Goal: Information Seeking & Learning: Learn about a topic

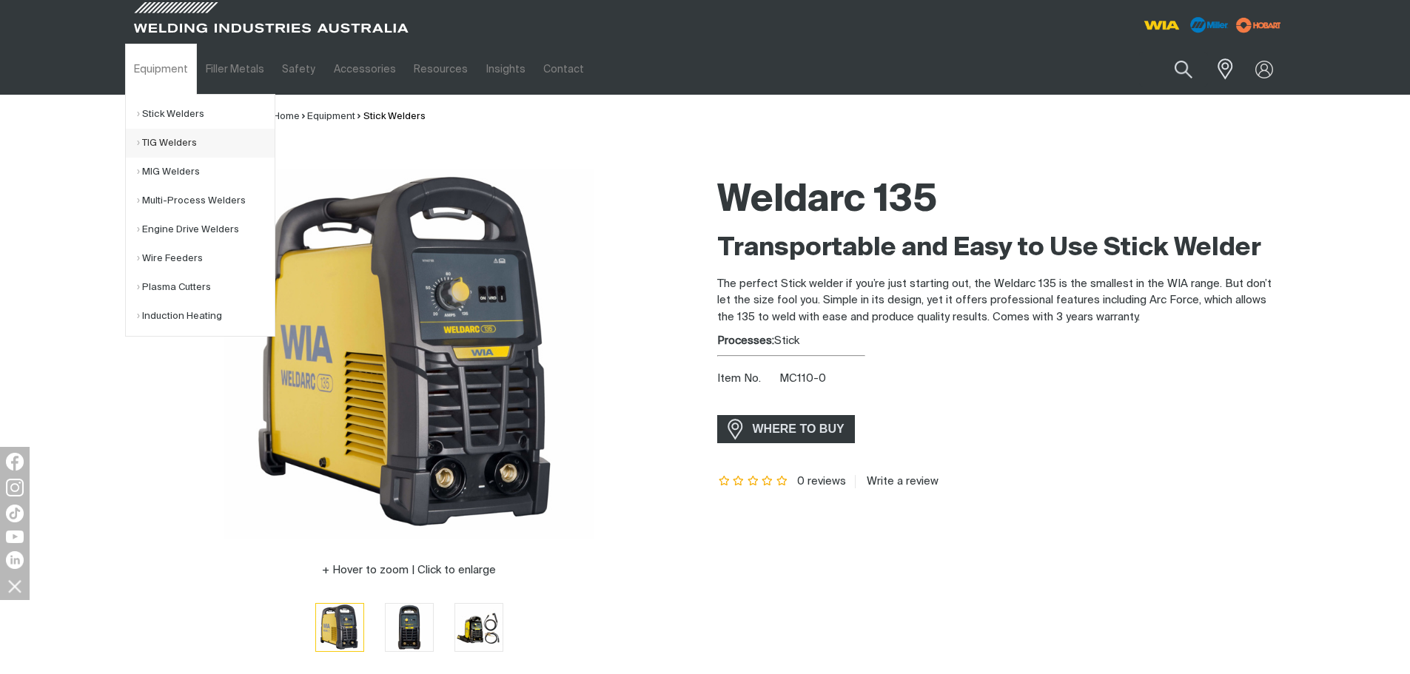
click at [172, 144] on link "TIG Welders" at bounding box center [206, 143] width 138 height 29
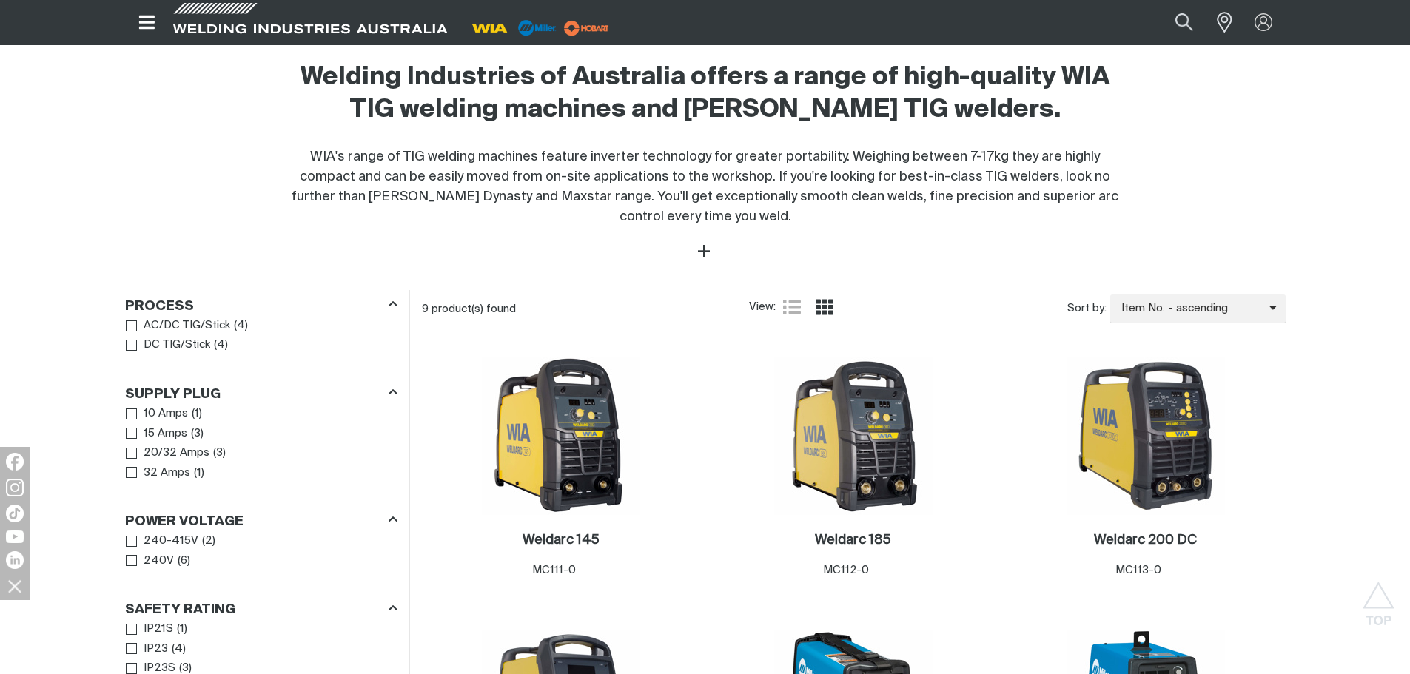
scroll to position [494, 0]
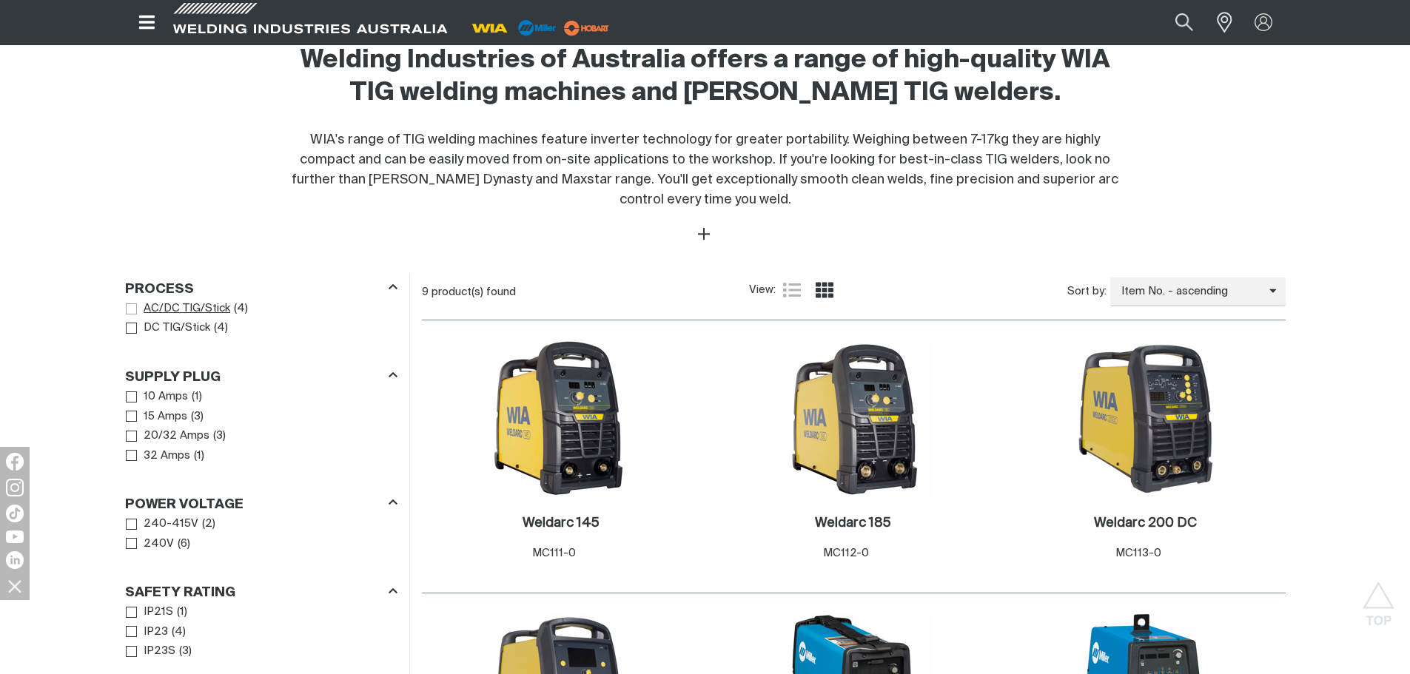
click at [135, 310] on span "Process" at bounding box center [131, 309] width 11 height 11
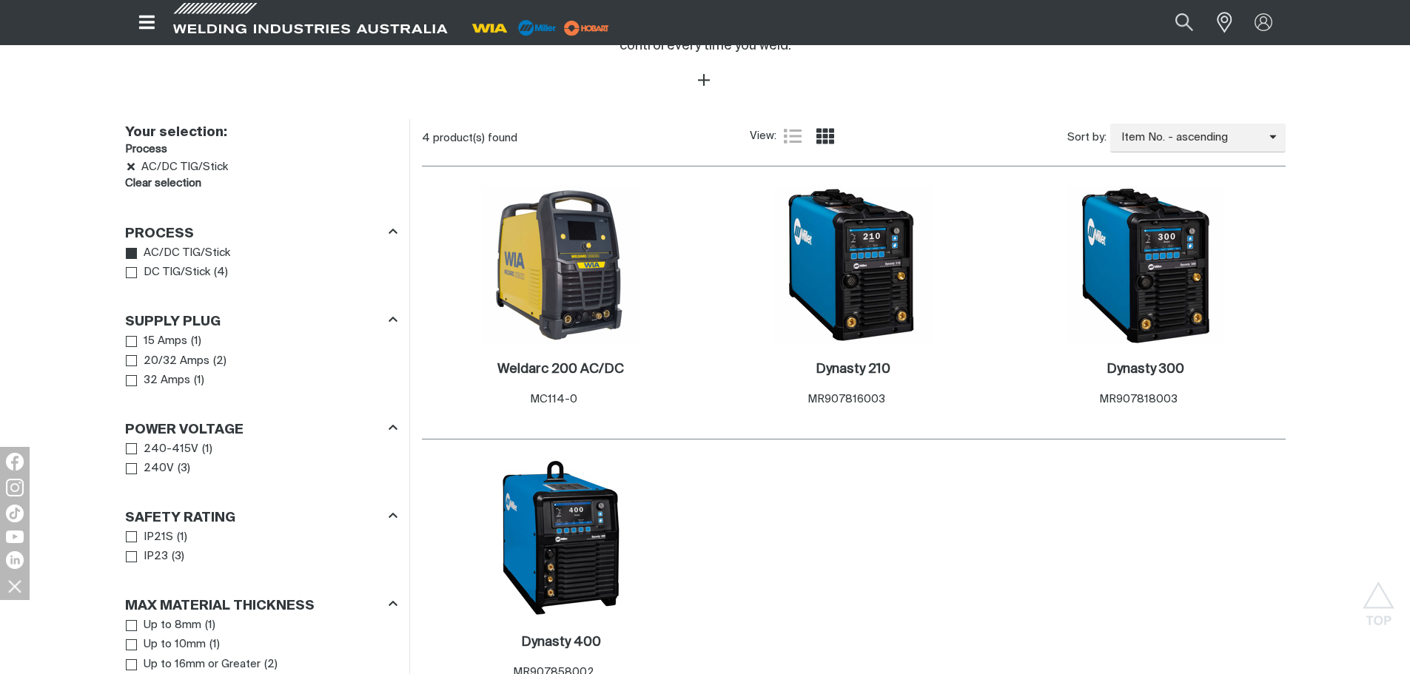
scroll to position [691, 0]
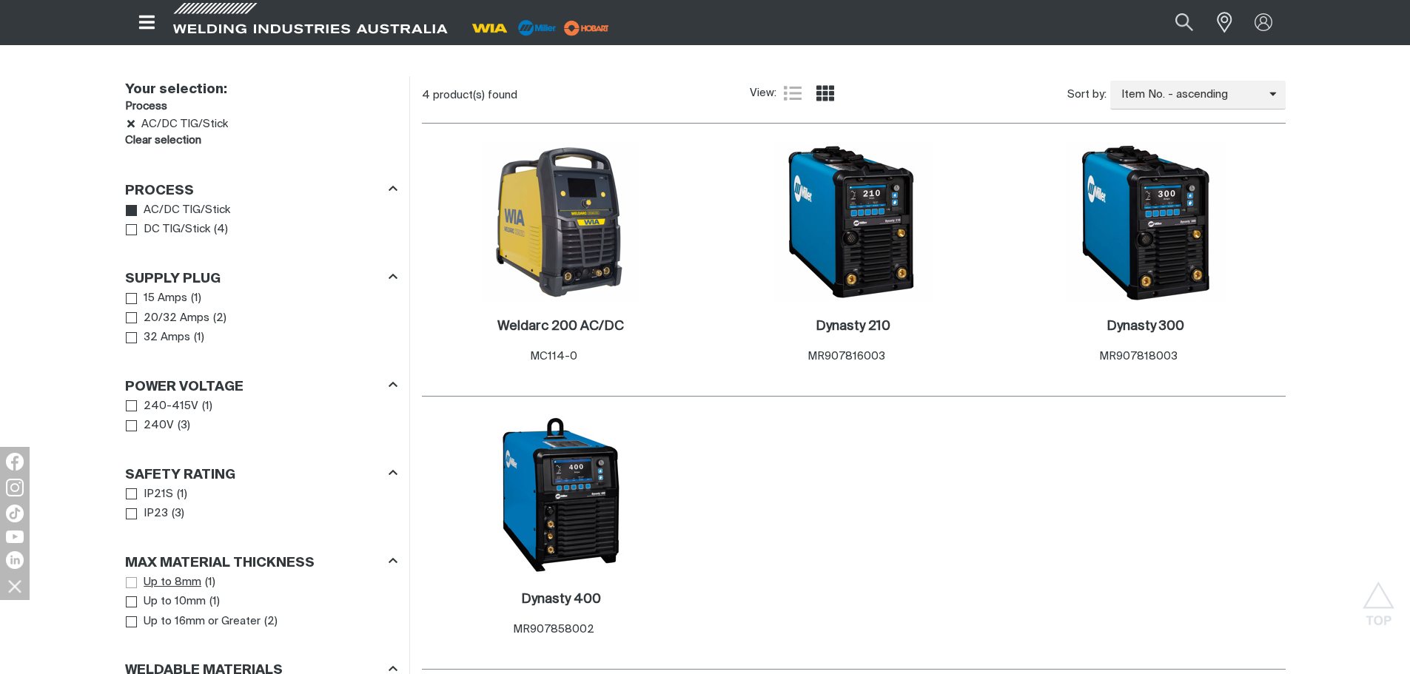
click at [130, 580] on span "Max Material Thickness" at bounding box center [131, 583] width 11 height 11
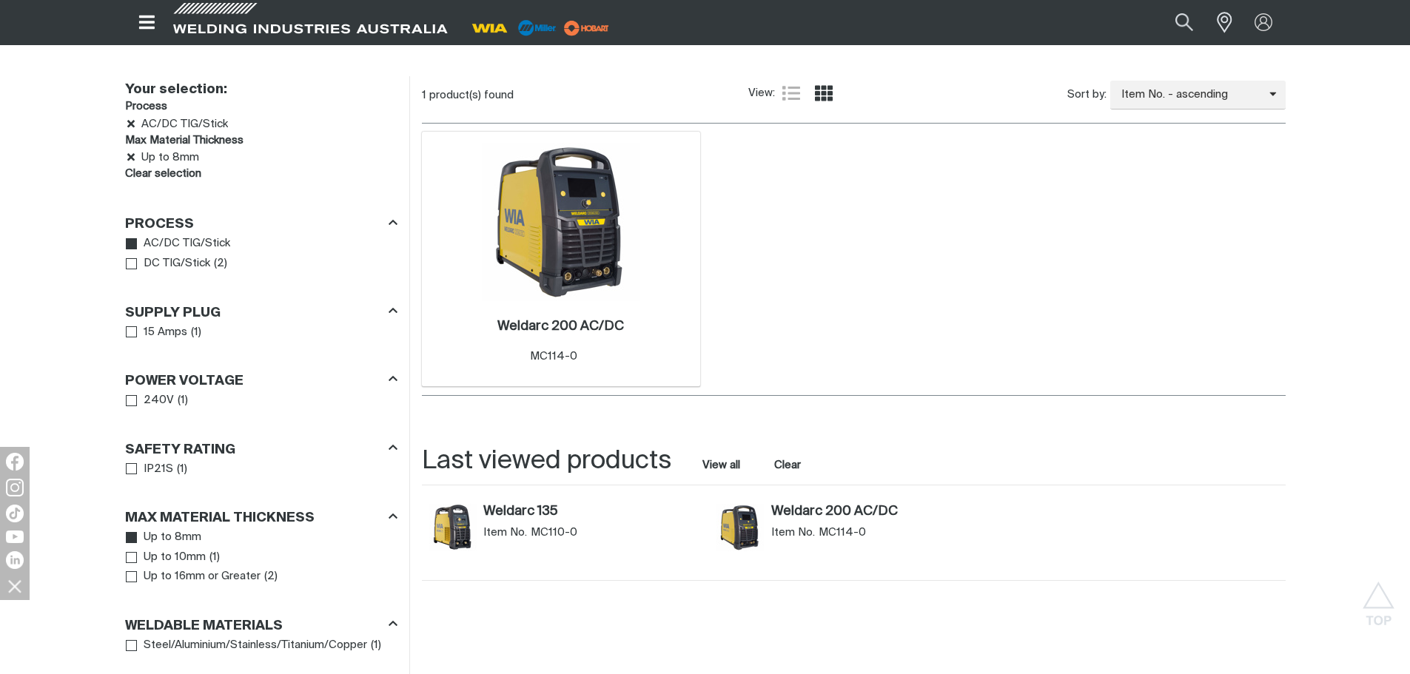
click at [543, 304] on div "Weldarc 200 AC/DC . Item No. MC114-0" at bounding box center [561, 344] width 264 height 87
click at [537, 321] on h2 "Weldarc 200 AC/DC ." at bounding box center [561, 326] width 127 height 13
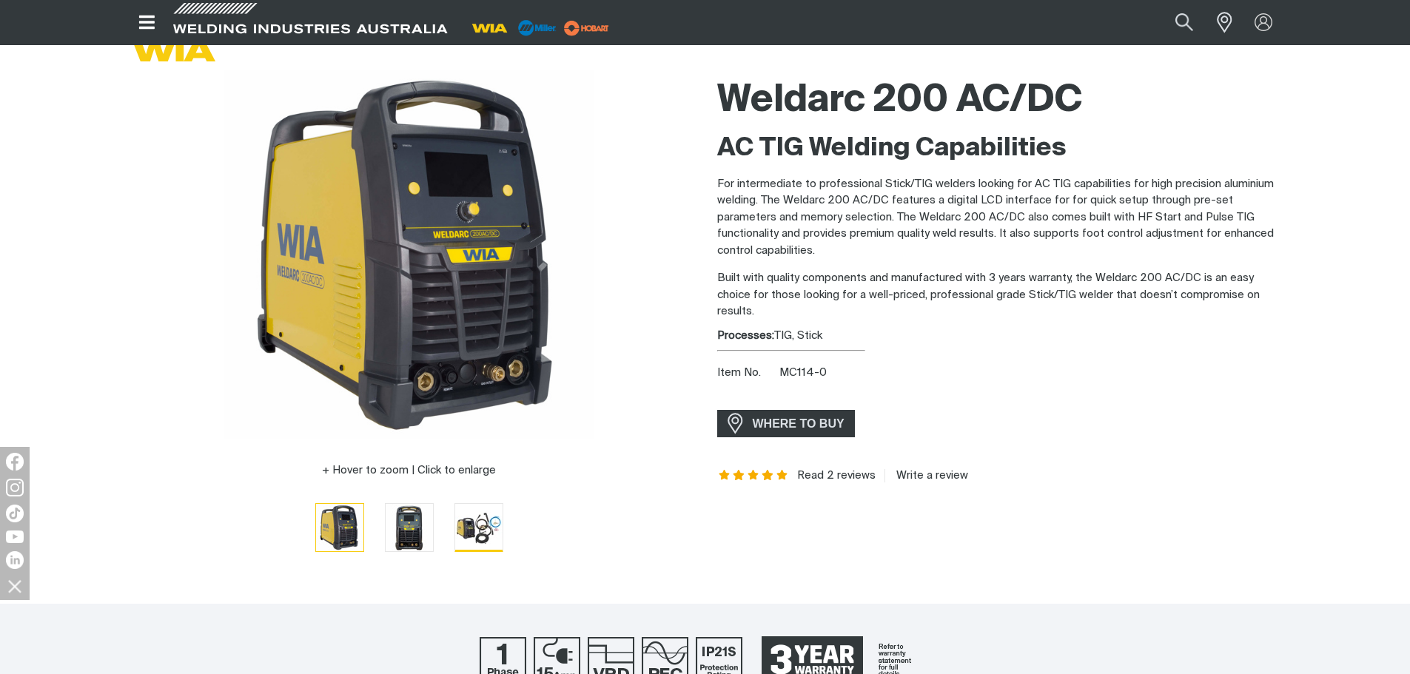
scroll to position [99, 0]
click at [472, 523] on img "Go to slide 3" at bounding box center [478, 528] width 47 height 47
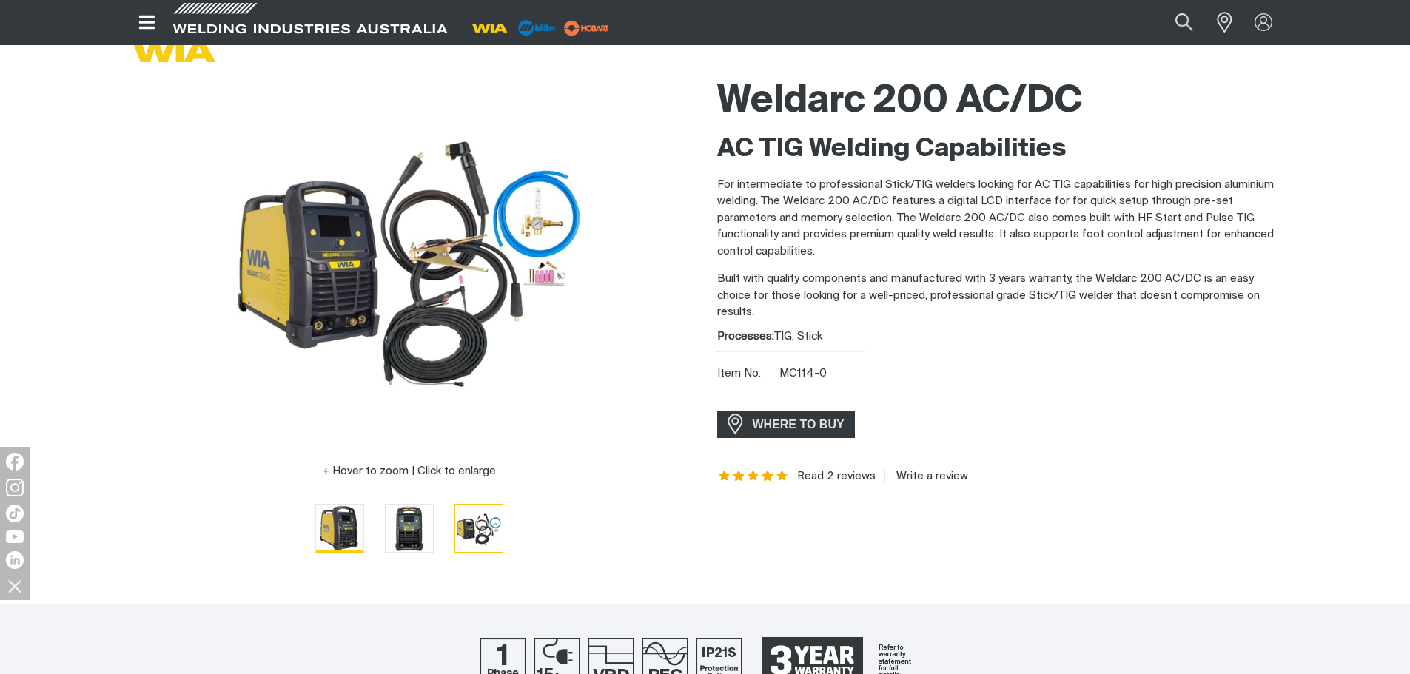
click at [352, 531] on img "Go to slide 1" at bounding box center [339, 528] width 47 height 47
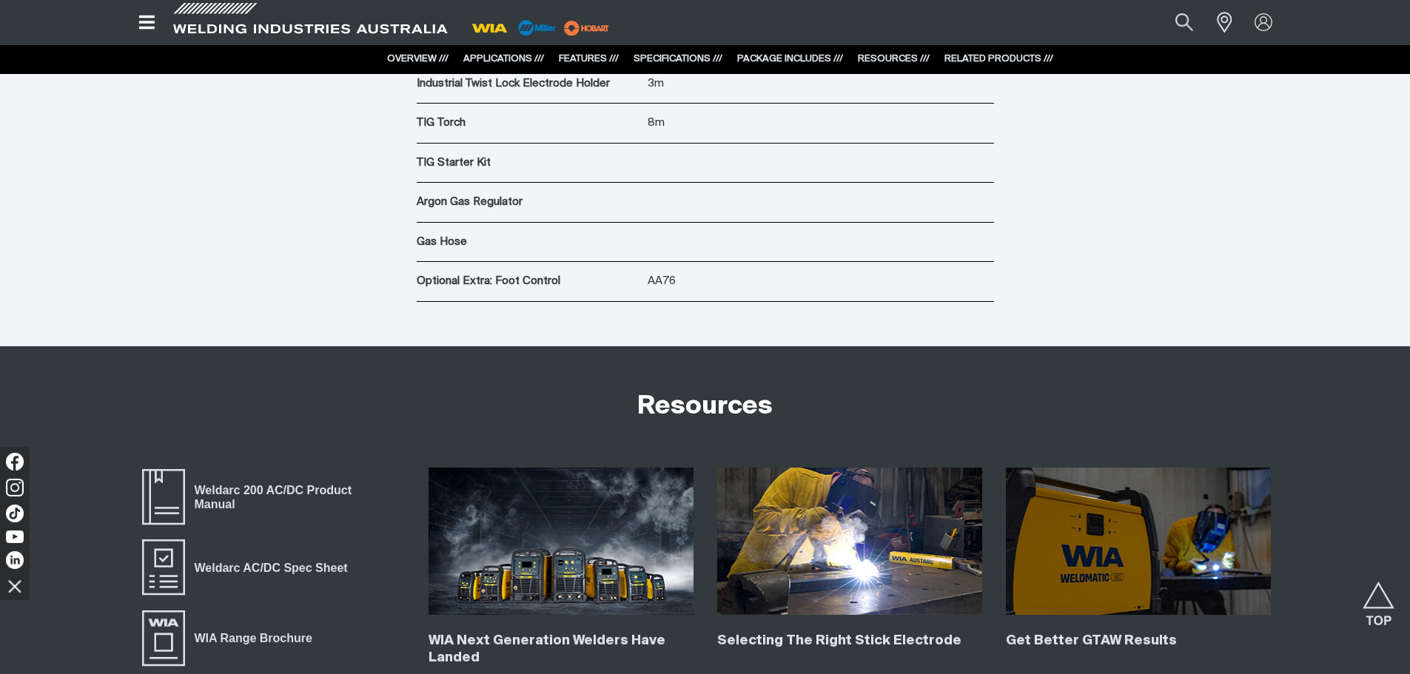
scroll to position [6121, 0]
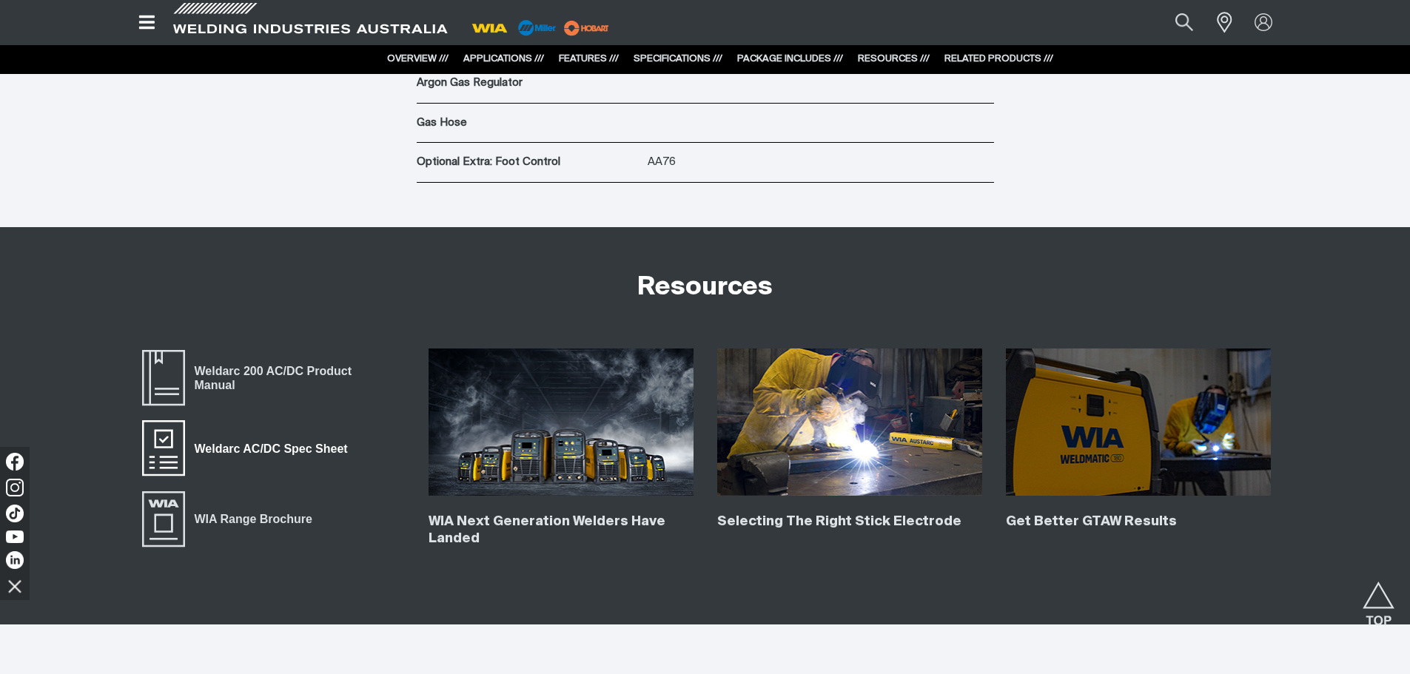
click at [211, 450] on span "Weldarc AC/DC Spec Sheet" at bounding box center [271, 448] width 173 height 19
click at [236, 375] on span "Weldarc 200 AC/DC Product Manual" at bounding box center [295, 378] width 220 height 33
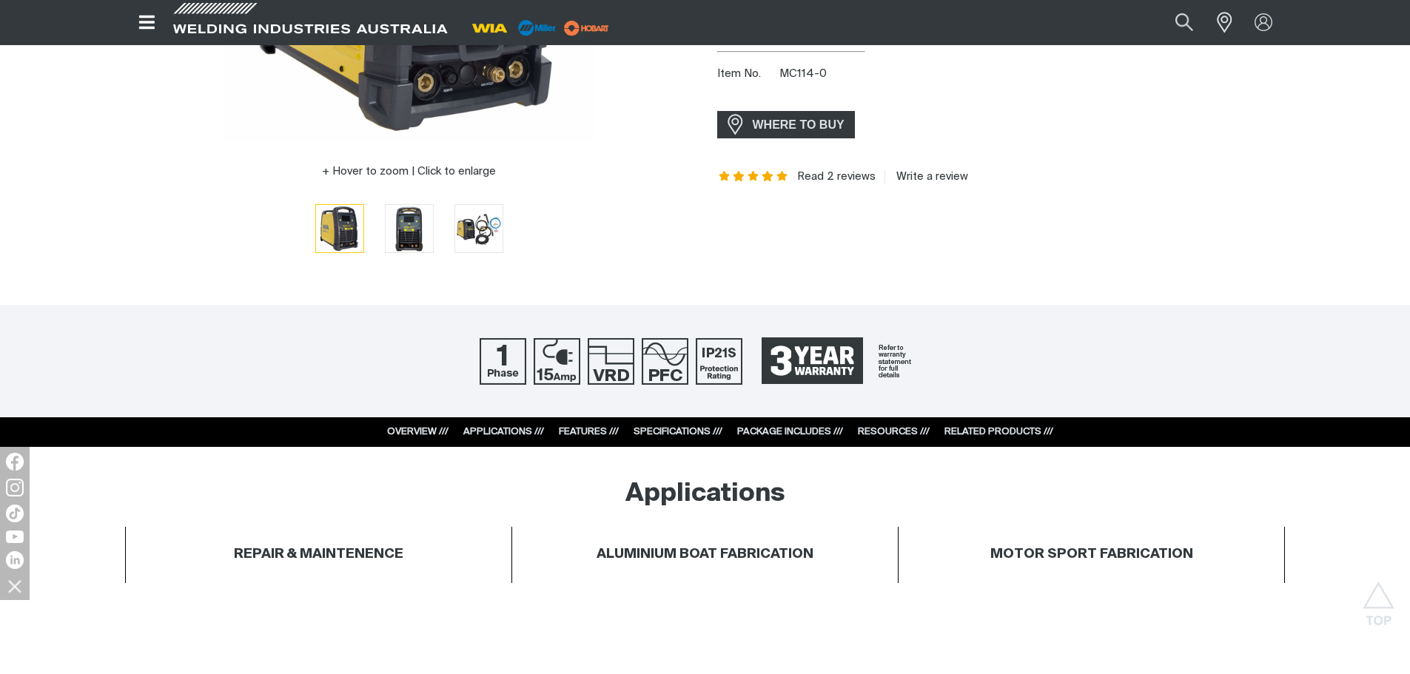
scroll to position [0, 0]
